Goal: Browse casually: Explore the website without a specific task or goal

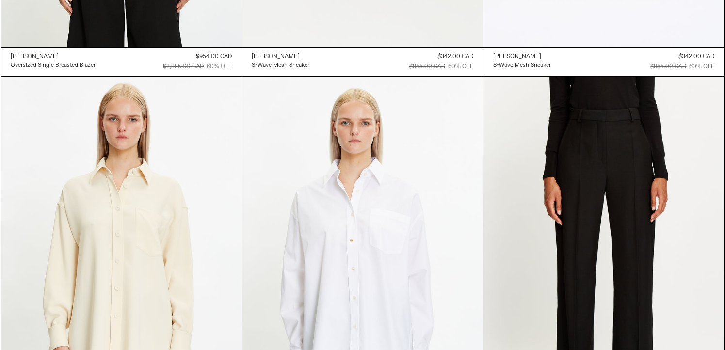
scroll to position [471, 0]
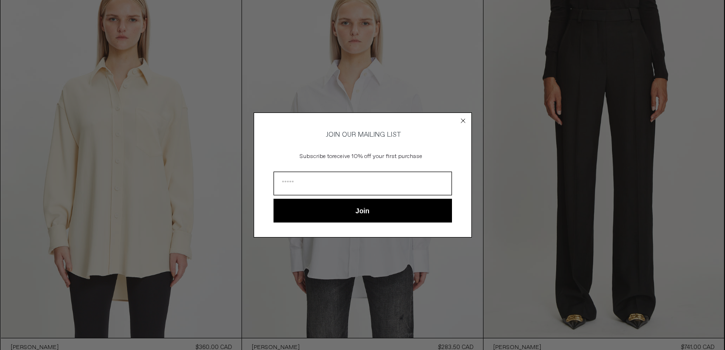
click at [463, 120] on circle "Close dialog" at bounding box center [462, 120] width 9 height 9
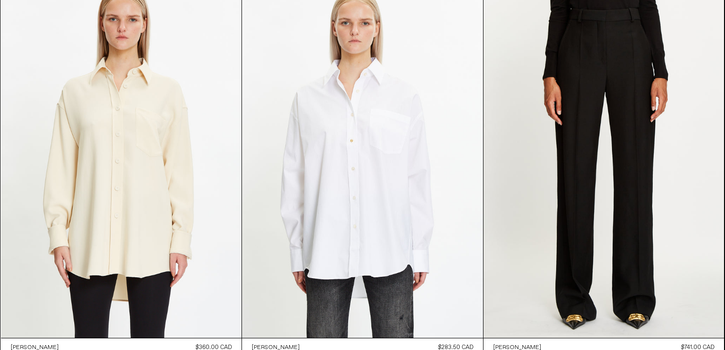
click at [462, 118] on div "Close dialog JOIN OUR MAILING LIST Subscribe to receive 10% off your first purc…" at bounding box center [362, 189] width 218 height 144
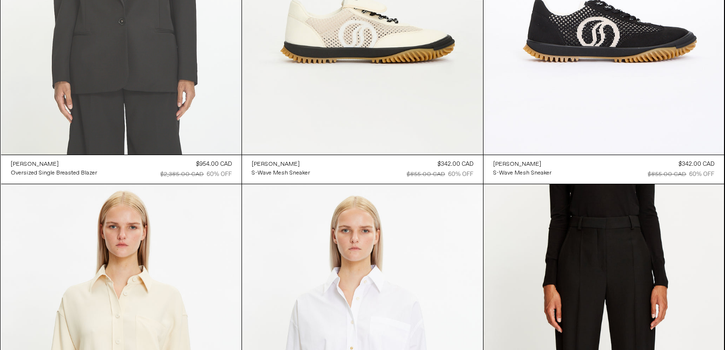
scroll to position [0, 0]
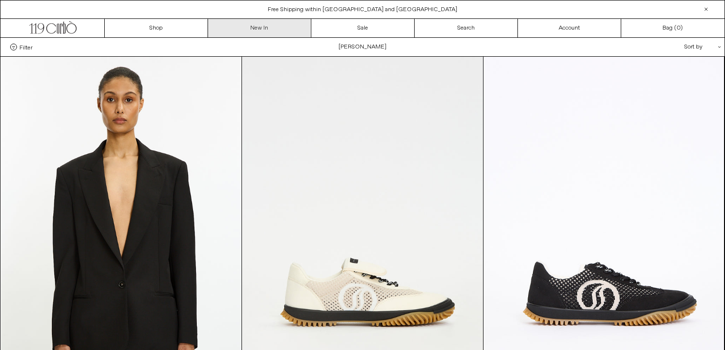
click at [275, 28] on link "New In" at bounding box center [259, 28] width 103 height 18
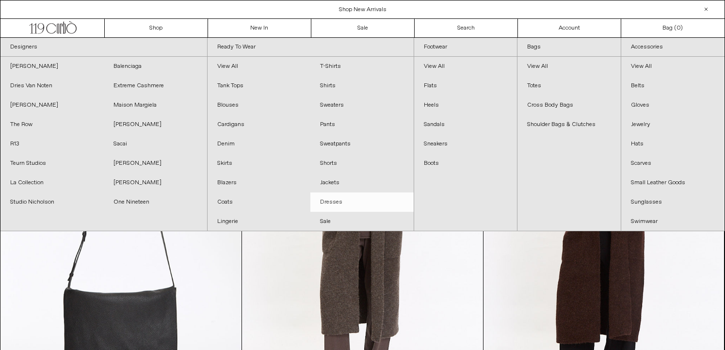
click at [339, 204] on link "Dresses" at bounding box center [361, 201] width 103 height 19
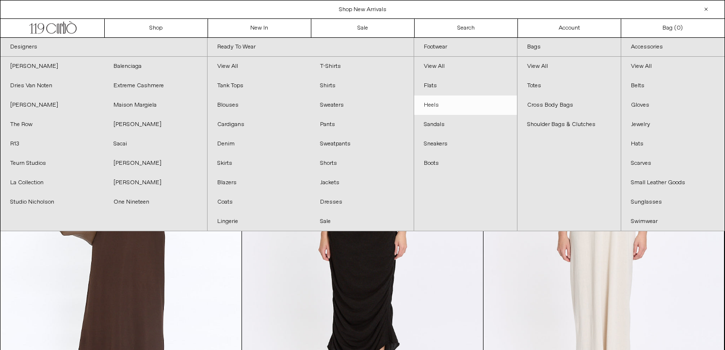
click at [435, 105] on link "Heels" at bounding box center [465, 104] width 103 height 19
